Goal: Find specific page/section: Find specific page/section

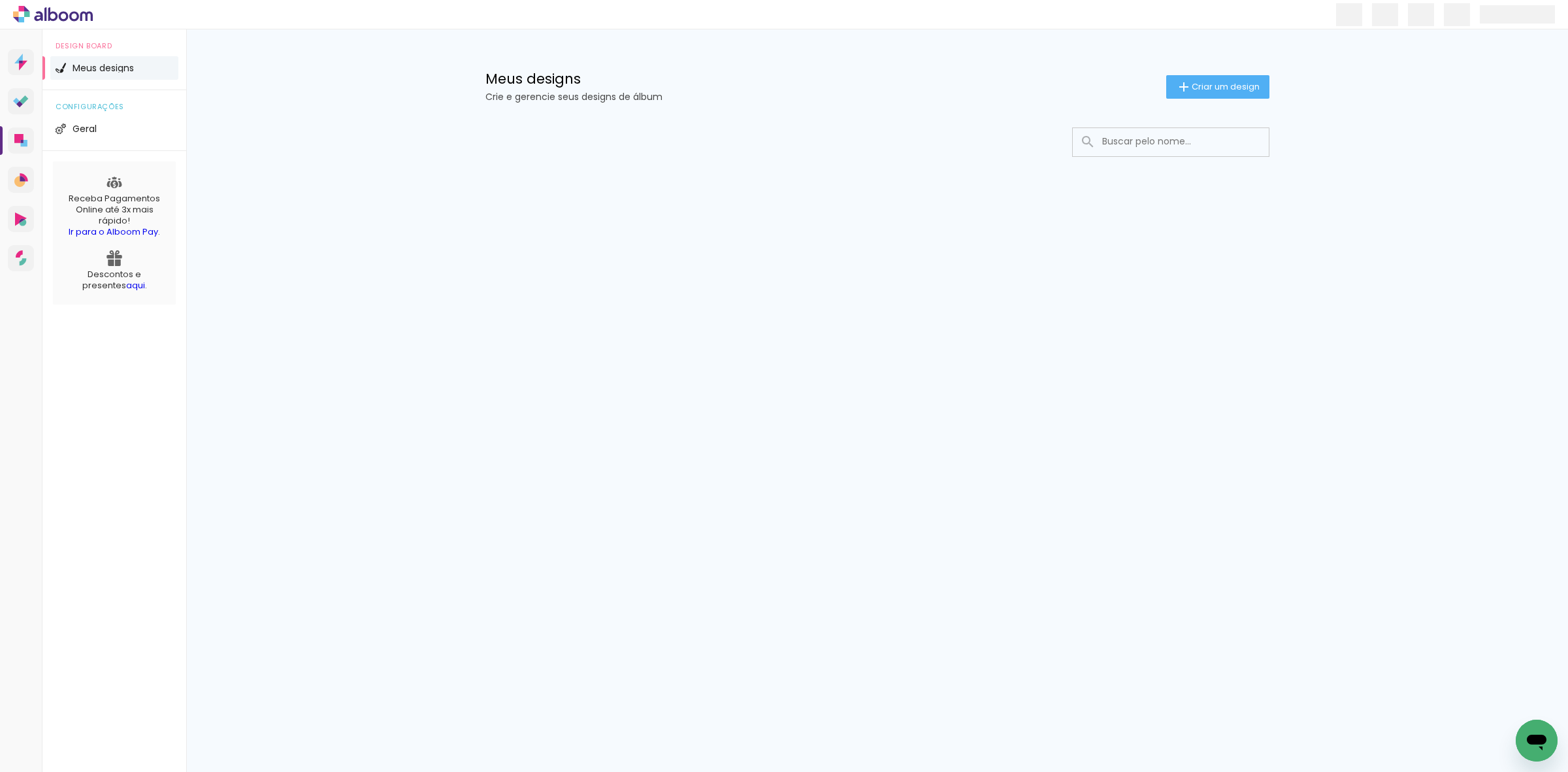
click at [675, 118] on div at bounding box center [877, 182] width 850 height 134
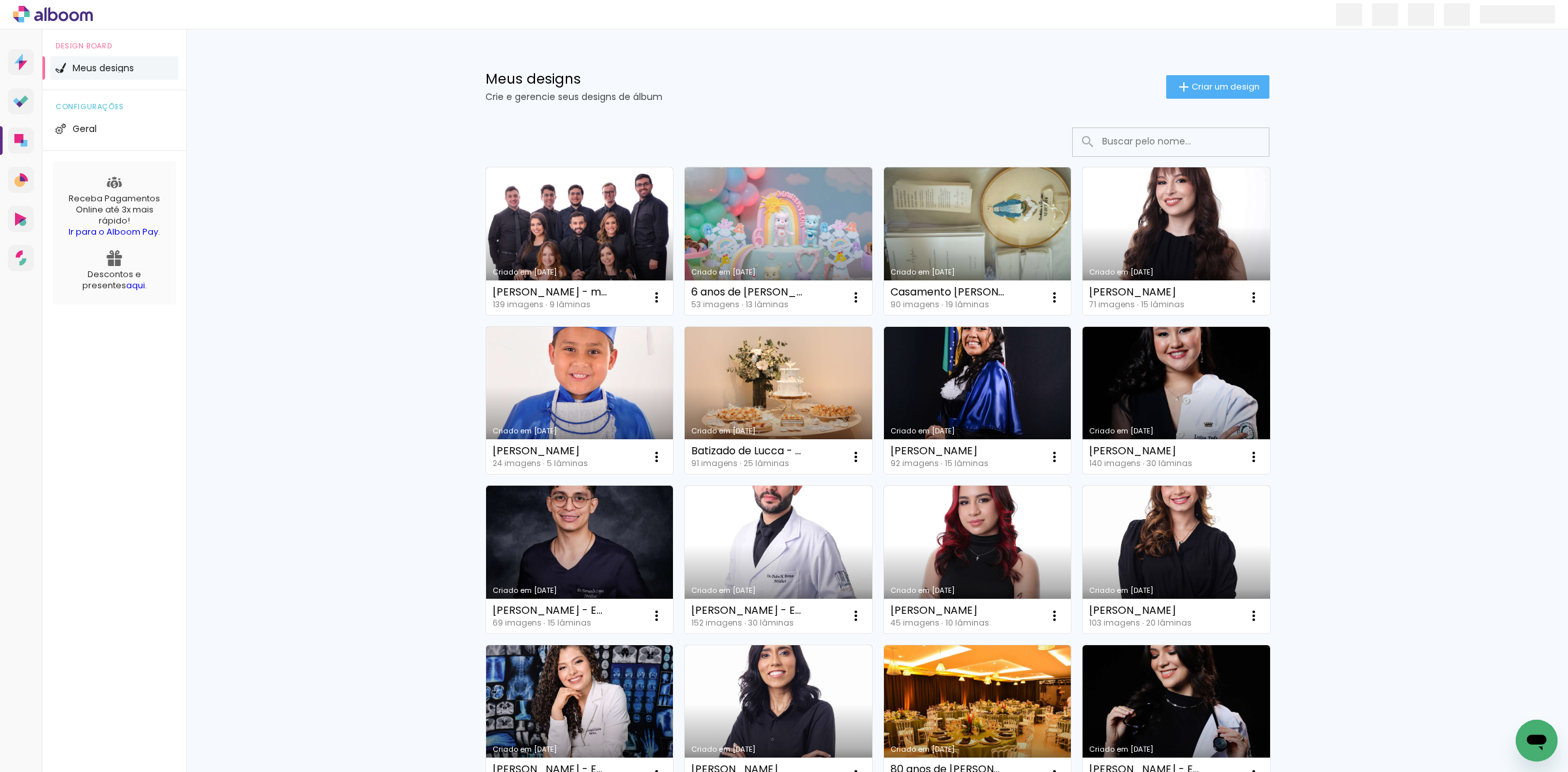
click at [1146, 145] on input at bounding box center [1189, 142] width 186 height 27
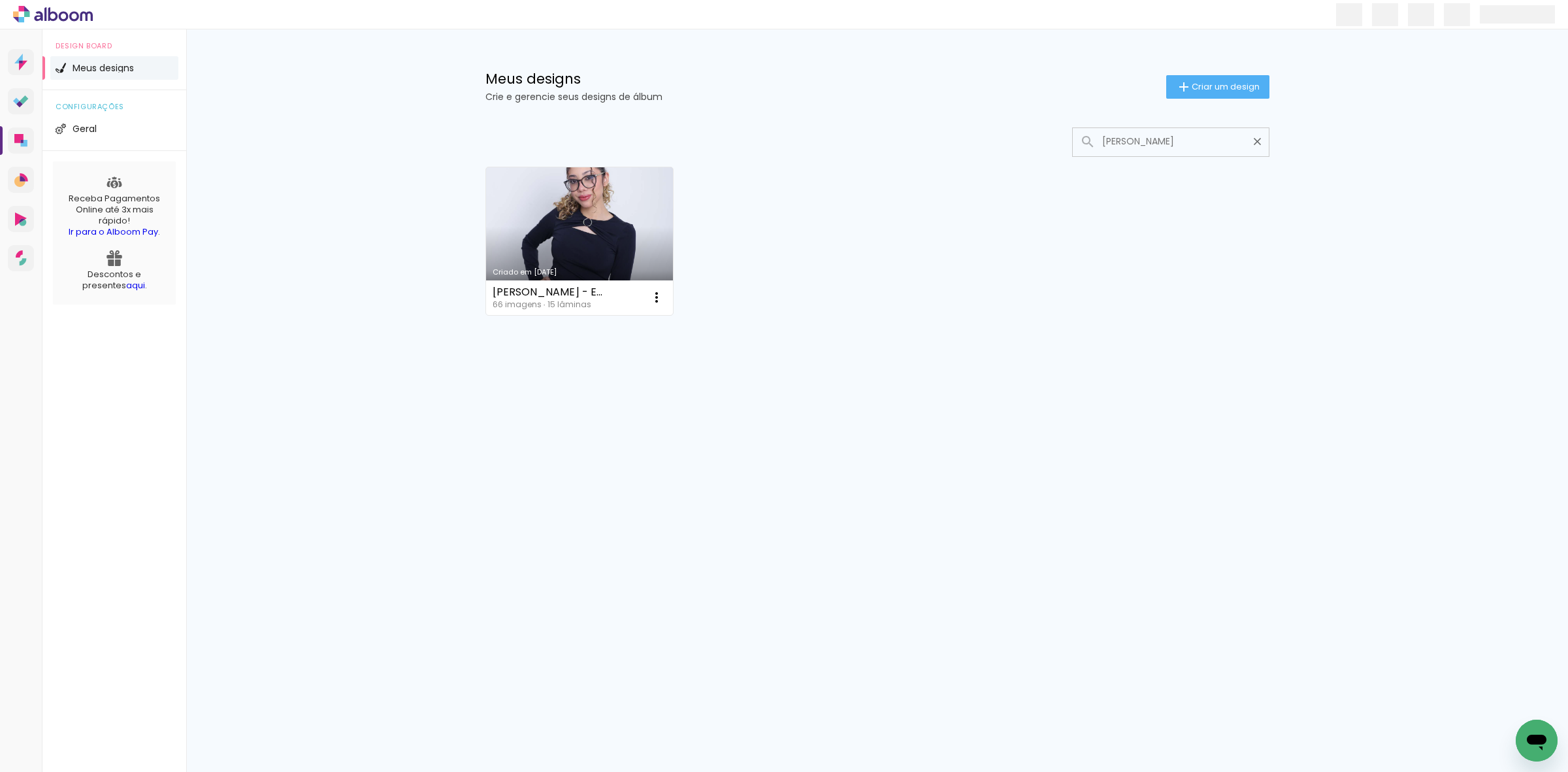
type input "camila rafa"
type paper-input "camila rafa"
click at [634, 234] on link "Criado em 10/04/25" at bounding box center [580, 241] width 187 height 148
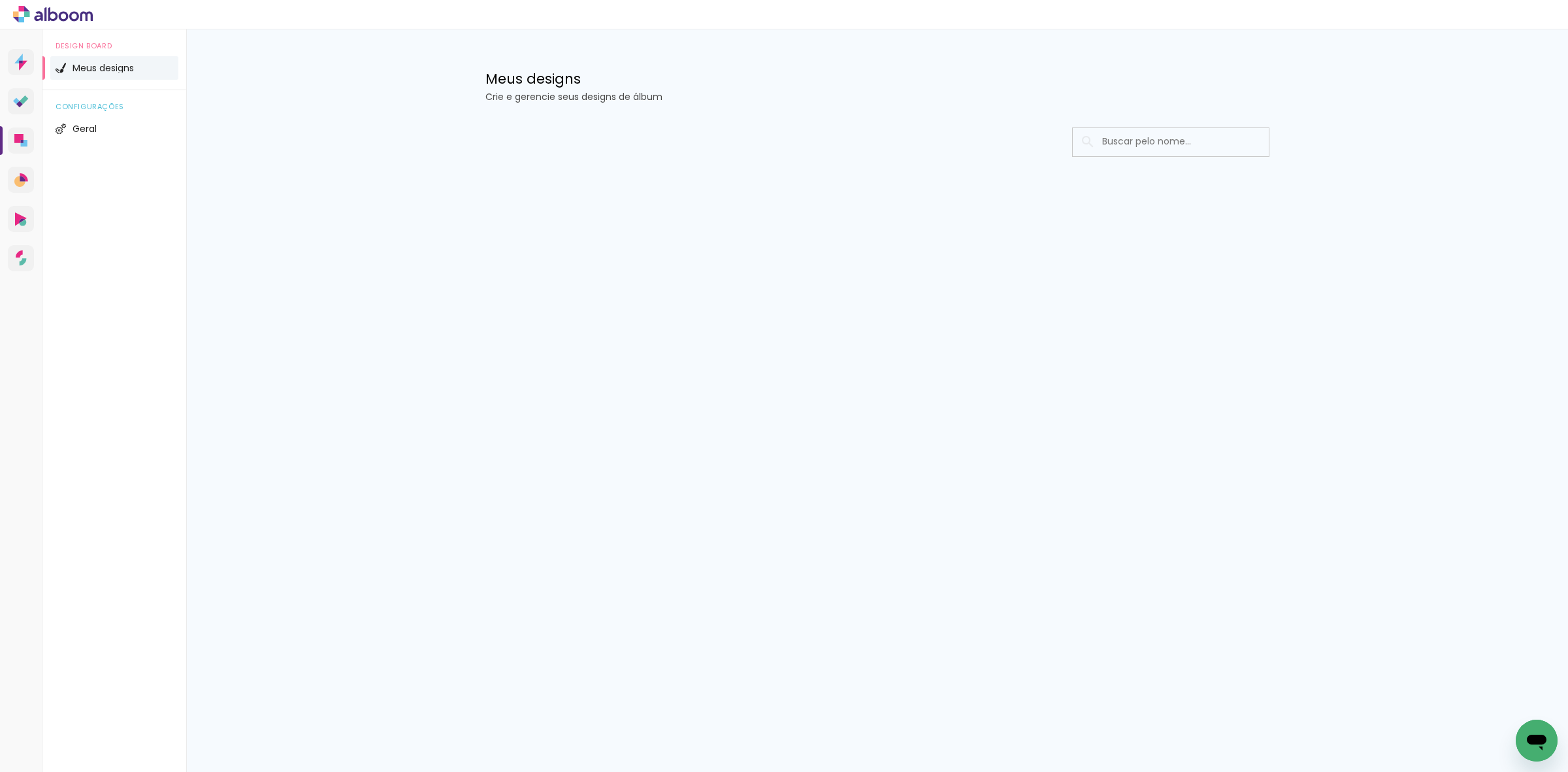
click at [1048, 501] on div "Prosite Website + Landing pages Proof Sistema de seleção e venda de fotos Desig…" at bounding box center [784, 400] width 1568 height 742
